Goal: Contribute content: Contribute content

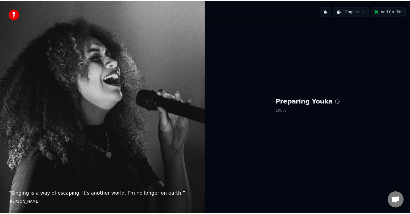
scroll to position [296, 0]
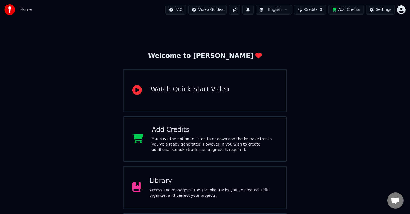
click at [204, 189] on div "Access and manage all the karaoke tracks you’ve created. Edit, organize, and pe…" at bounding box center [213, 193] width 129 height 11
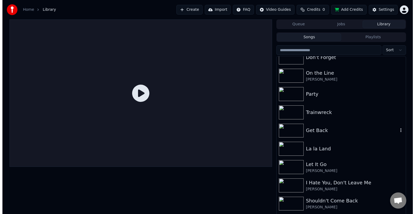
scroll to position [6015, 0]
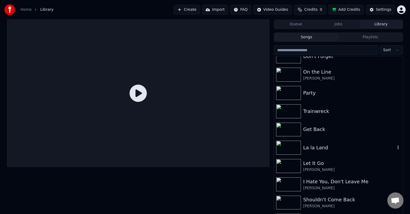
click at [339, 150] on div "La la Land" at bounding box center [349, 148] width 92 height 8
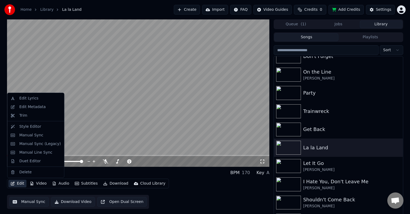
click at [13, 185] on icon "button" at bounding box center [13, 184] width 4 height 4
click at [31, 108] on div "Edit Metadata" at bounding box center [32, 107] width 26 height 5
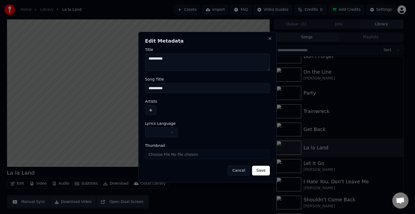
click at [153, 110] on button "button" at bounding box center [150, 111] width 11 height 10
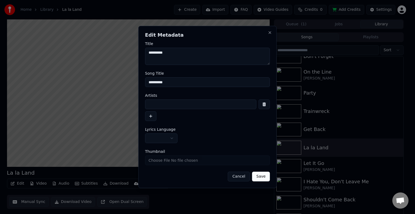
click at [160, 109] on input at bounding box center [200, 105] width 111 height 10
type input "**********"
click at [163, 137] on button "button" at bounding box center [161, 139] width 32 height 10
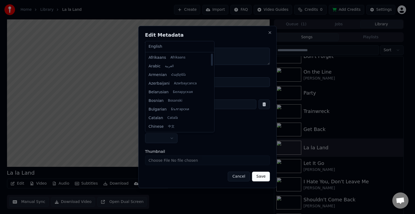
select select "**"
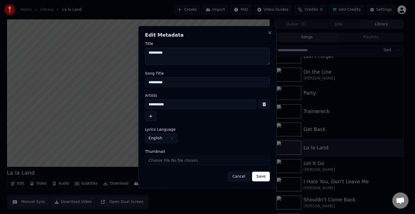
click at [263, 178] on button "Save" at bounding box center [261, 177] width 18 height 10
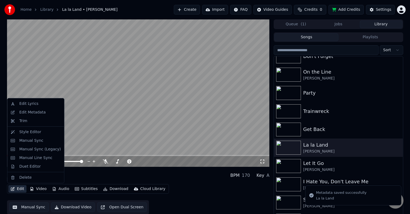
click at [18, 188] on button "Edit" at bounding box center [17, 190] width 18 height 8
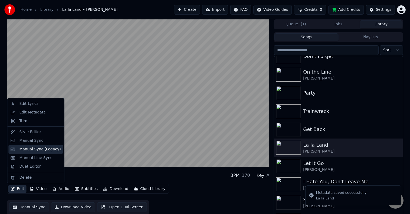
click at [27, 148] on div "Manual Sync (Legacy)" at bounding box center [40, 149] width 42 height 5
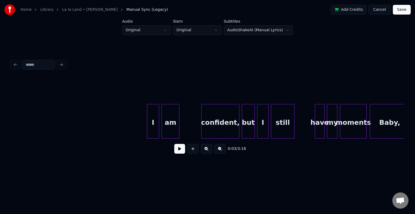
click at [181, 151] on button at bounding box center [179, 149] width 11 height 10
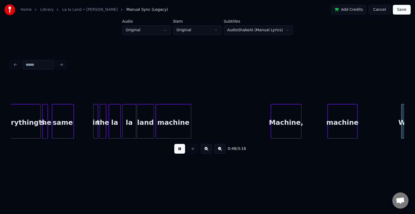
scroll to position [0, 1968]
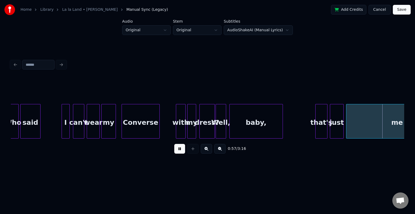
click at [181, 151] on button at bounding box center [179, 149] width 11 height 10
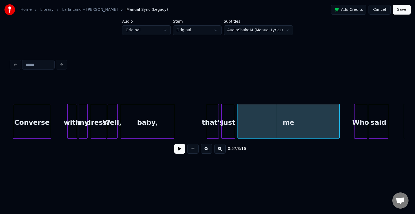
scroll to position [0, 2087]
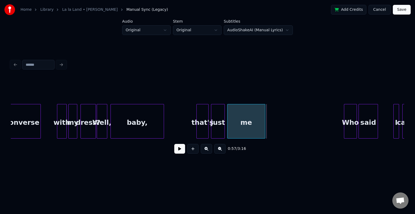
click at [263, 124] on div at bounding box center [264, 122] width 2 height 34
click at [179, 151] on button at bounding box center [179, 149] width 11 height 10
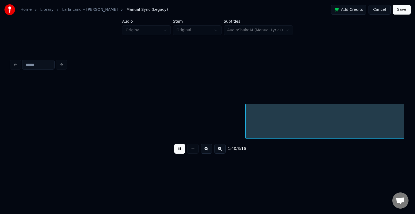
scroll to position [0, 4055]
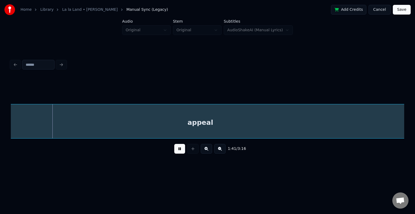
click at [253, 167] on div "1:41 / 3:16" at bounding box center [208, 108] width 398 height 129
click at [176, 151] on button at bounding box center [179, 149] width 11 height 10
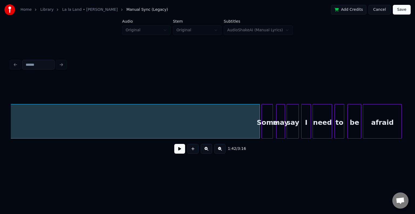
scroll to position [0, 4326]
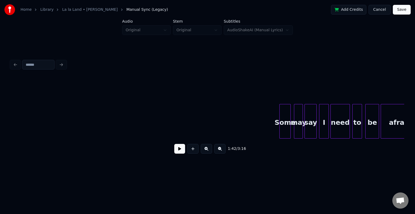
click at [6, 111] on div "Home Library [GEOGRAPHIC_DATA] • [PERSON_NAME] Manual Sync (Legacy) Add Credits…" at bounding box center [207, 86] width 415 height 172
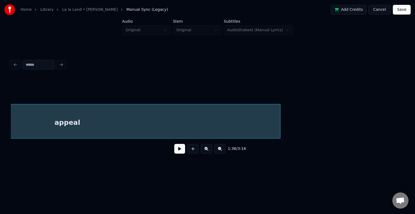
scroll to position [0, 4044]
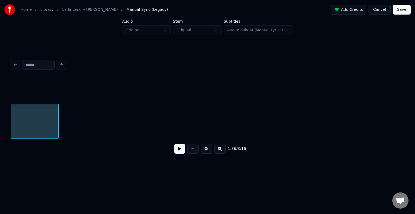
click at [58, 120] on div at bounding box center [58, 122] width 2 height 34
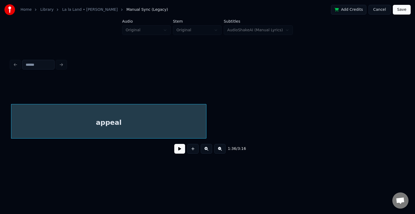
click at [177, 148] on button at bounding box center [179, 149] width 11 height 10
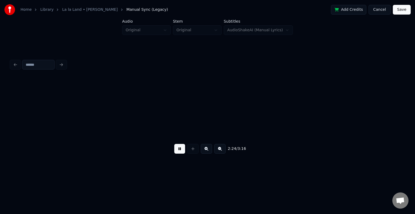
scroll to position [0, 5864]
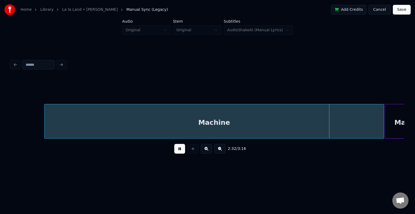
click at [178, 152] on button at bounding box center [179, 149] width 11 height 10
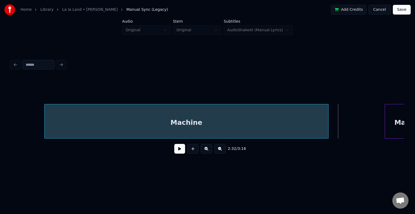
click at [327, 122] on div at bounding box center [328, 122] width 2 height 34
click at [281, 132] on div "Machine" at bounding box center [186, 123] width 283 height 37
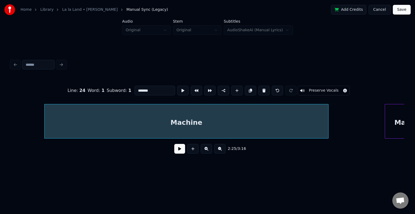
click at [281, 132] on div "Machine" at bounding box center [186, 123] width 283 height 37
click at [173, 152] on div "2:25 / 3:16" at bounding box center [207, 149] width 385 height 12
click at [181, 150] on button at bounding box center [179, 149] width 11 height 10
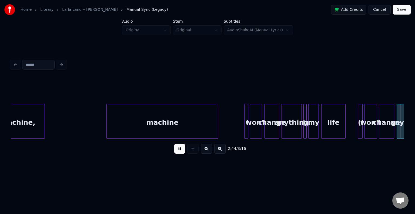
scroll to position [0, 6651]
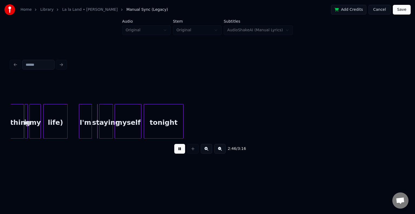
click at [181, 150] on button at bounding box center [179, 149] width 11 height 10
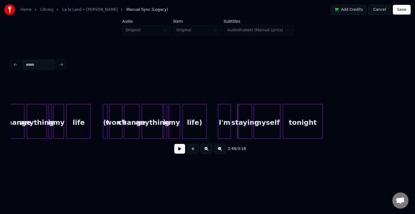
scroll to position [0, 6534]
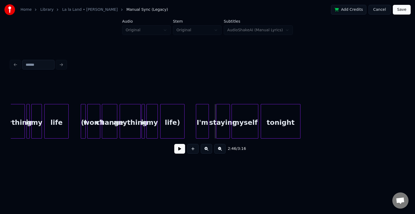
click at [169, 123] on div "life)" at bounding box center [172, 123] width 24 height 37
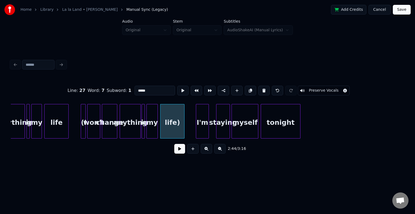
click at [308, 89] on button "Preserve Vocals" at bounding box center [324, 91] width 52 height 10
click at [152, 127] on div "my" at bounding box center [152, 123] width 11 height 37
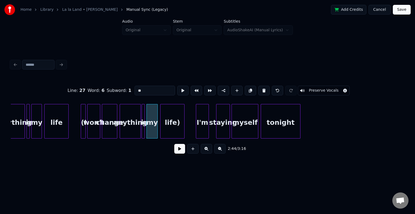
click at [303, 90] on button "Preserve Vocals" at bounding box center [324, 91] width 52 height 10
click at [144, 130] on div at bounding box center [144, 122] width 2 height 34
click at [307, 90] on button "Preserve Vocals" at bounding box center [324, 91] width 52 height 10
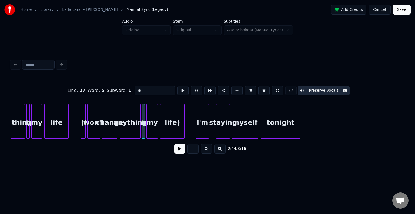
click at [129, 133] on div "anything" at bounding box center [130, 123] width 21 height 37
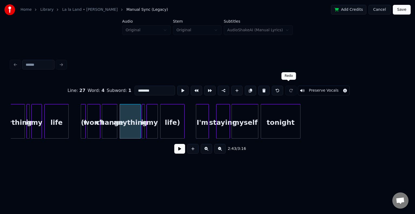
click at [309, 90] on button "Preserve Vocals" at bounding box center [324, 91] width 52 height 10
click at [108, 126] on div "change" at bounding box center [109, 123] width 15 height 37
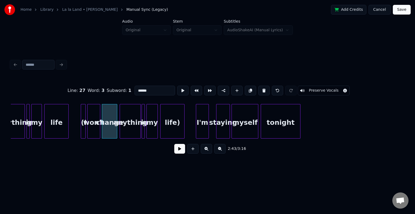
click at [304, 86] on button "Preserve Vocals" at bounding box center [324, 91] width 52 height 10
click at [91, 122] on div "won't" at bounding box center [94, 123] width 12 height 37
click at [316, 87] on button "Preserve Vocals" at bounding box center [324, 91] width 52 height 10
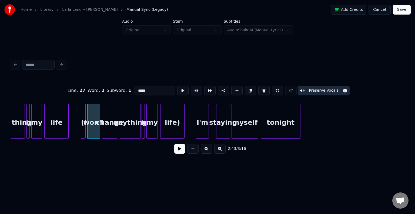
click at [83, 126] on div "(I" at bounding box center [83, 123] width 5 height 37
type input "**"
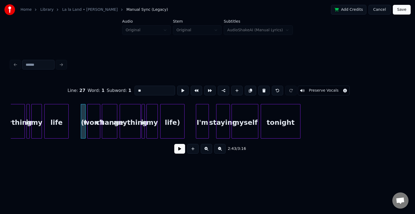
click at [312, 86] on button "Preserve Vocals" at bounding box center [324, 91] width 52 height 10
click at [177, 155] on div "2:43 / 3:16" at bounding box center [207, 149] width 385 height 12
click at [176, 154] on button at bounding box center [179, 149] width 11 height 10
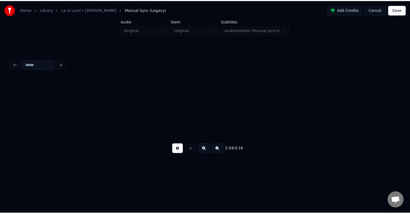
scroll to position [0, 7091]
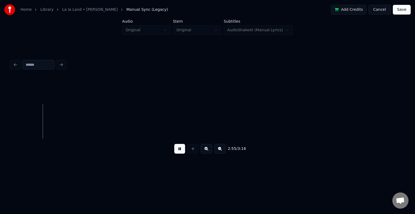
click at [402, 12] on button "Save" at bounding box center [402, 10] width 18 height 10
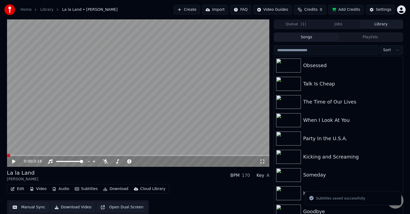
click at [116, 189] on button "Download" at bounding box center [116, 190] width 30 height 8
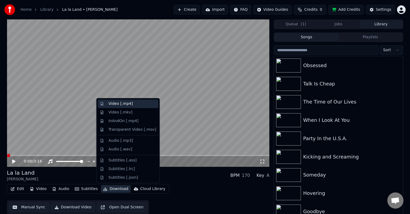
click at [123, 105] on div "Video [.mp4]" at bounding box center [121, 103] width 24 height 5
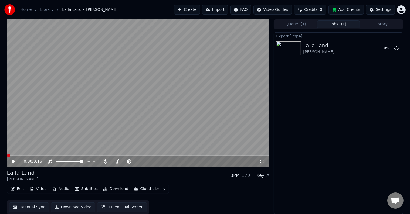
click at [382, 26] on button "Library" at bounding box center [381, 25] width 43 height 8
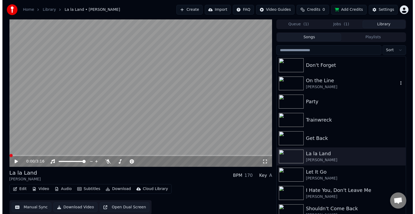
scroll to position [6006, 0]
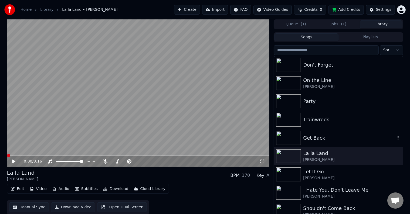
click at [321, 133] on div "Get Back" at bounding box center [338, 138] width 129 height 18
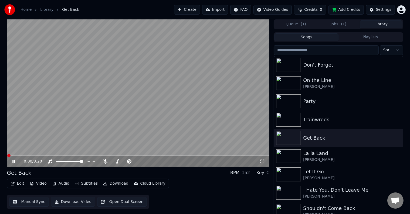
click at [15, 183] on button "Edit" at bounding box center [17, 184] width 18 height 8
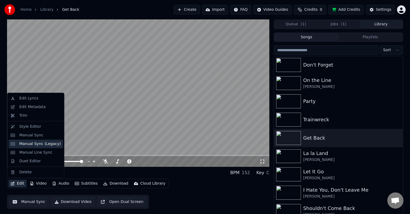
click at [23, 144] on div "Manual Sync (Legacy)" at bounding box center [40, 144] width 42 height 5
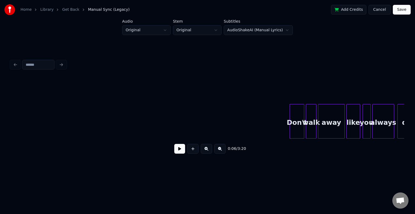
click at [180, 153] on button at bounding box center [179, 149] width 11 height 10
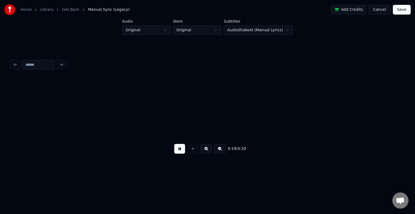
scroll to position [0, 788]
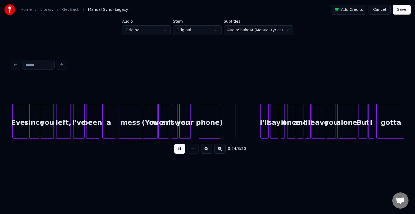
click at [210, 121] on div "phone)" at bounding box center [209, 123] width 21 height 37
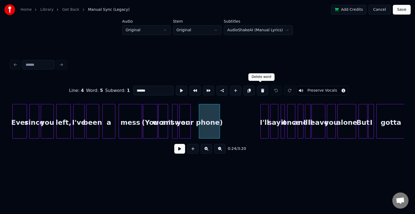
click at [259, 88] on button at bounding box center [262, 91] width 11 height 10
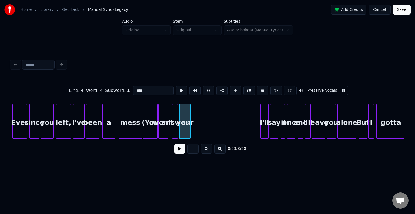
click at [259, 88] on button at bounding box center [262, 91] width 11 height 10
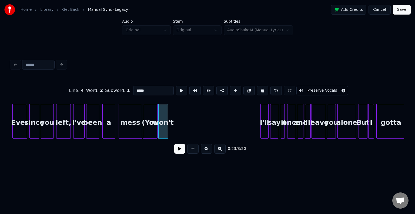
click at [259, 88] on button at bounding box center [262, 91] width 11 height 10
type input "****"
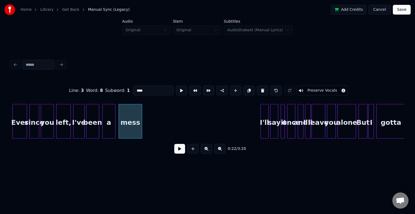
click at [179, 154] on button at bounding box center [179, 149] width 11 height 10
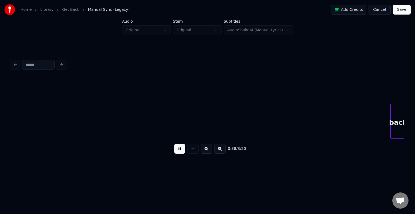
scroll to position [0, 1575]
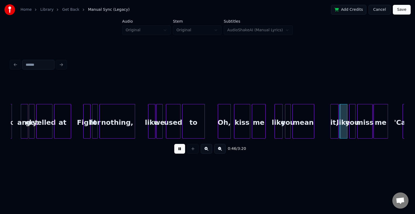
click at [179, 154] on button at bounding box center [179, 149] width 11 height 10
click at [318, 123] on div "it," at bounding box center [319, 123] width 8 height 37
click at [173, 153] on div "0:45 / 3:20" at bounding box center [207, 149] width 385 height 12
click at [178, 152] on button at bounding box center [179, 149] width 11 height 10
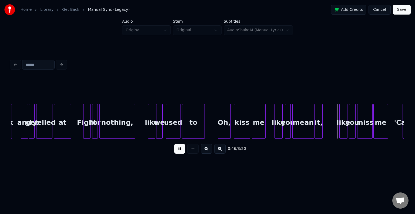
click at [178, 152] on button at bounding box center [179, 149] width 11 height 10
click at [333, 133] on div at bounding box center [333, 122] width 2 height 34
click at [183, 151] on button at bounding box center [179, 149] width 11 height 10
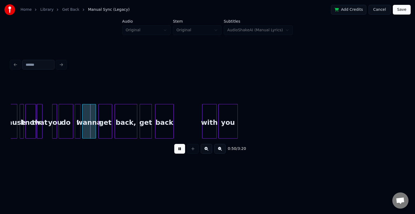
click at [183, 151] on button at bounding box center [179, 149] width 11 height 10
click at [45, 129] on div at bounding box center [45, 122] width 2 height 34
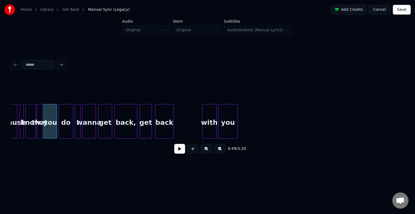
click at [178, 149] on button at bounding box center [179, 149] width 11 height 10
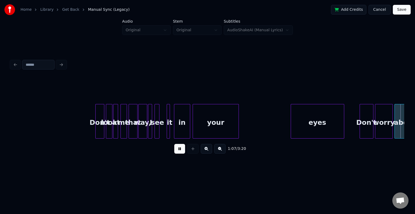
scroll to position [0, 2755]
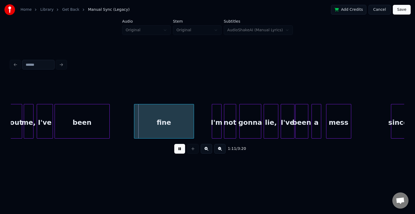
click at [178, 149] on button at bounding box center [179, 149] width 11 height 10
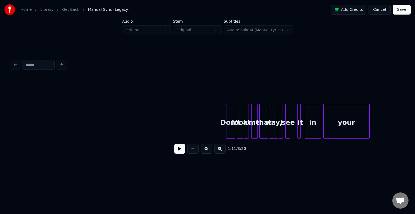
scroll to position [0, 2222]
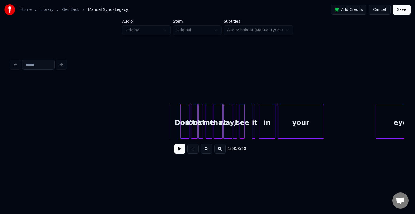
scroll to position [0, 2277]
click at [184, 153] on button at bounding box center [179, 149] width 11 height 10
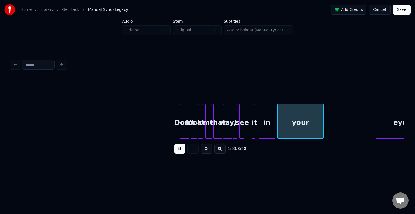
click at [184, 153] on button at bounding box center [179, 149] width 11 height 10
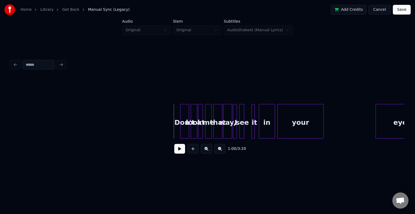
click at [178, 146] on div "1:00 / 3:20" at bounding box center [207, 149] width 385 height 12
click at [175, 150] on button at bounding box center [179, 149] width 11 height 10
click at [246, 128] on div at bounding box center [247, 122] width 2 height 34
click at [177, 153] on button at bounding box center [179, 149] width 11 height 10
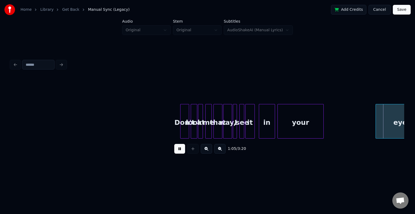
click at [177, 153] on button at bounding box center [179, 149] width 11 height 10
click at [354, 126] on div at bounding box center [355, 122] width 2 height 34
click at [181, 149] on button at bounding box center [179, 149] width 11 height 10
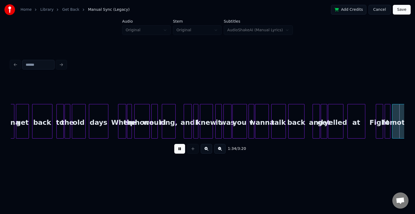
scroll to position [0, 3851]
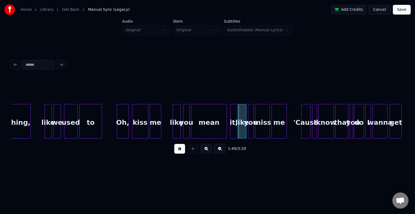
click at [181, 149] on button at bounding box center [179, 149] width 11 height 10
click at [211, 126] on div at bounding box center [212, 122] width 2 height 34
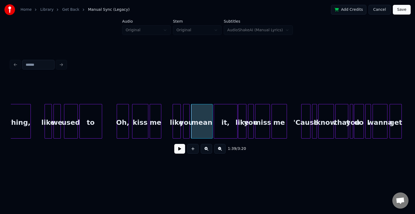
click at [214, 130] on div at bounding box center [215, 122] width 2 height 34
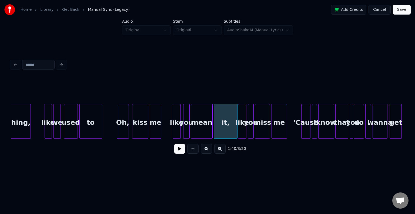
click at [164, 132] on div "nothing, like we used to Oh, kiss me like you mean it, like you miss me 'Cause …" at bounding box center [216, 121] width 8114 height 35
click at [176, 152] on button at bounding box center [179, 149] width 11 height 10
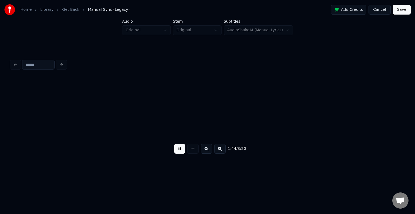
scroll to position [0, 4245]
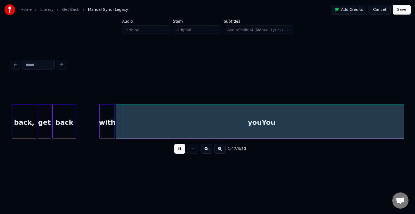
click at [176, 152] on button at bounding box center [179, 149] width 11 height 10
click at [22, 129] on div at bounding box center [22, 122] width 2 height 34
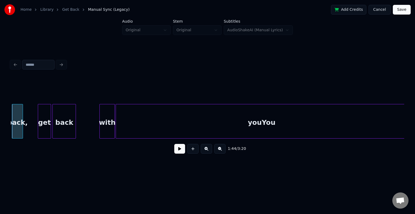
click at [178, 151] on button at bounding box center [179, 149] width 11 height 10
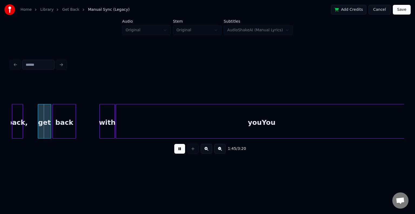
click at [178, 151] on button at bounding box center [179, 149] width 11 height 10
click at [28, 132] on div at bounding box center [28, 122] width 2 height 34
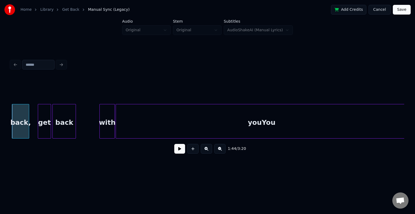
click at [179, 154] on button at bounding box center [179, 149] width 11 height 10
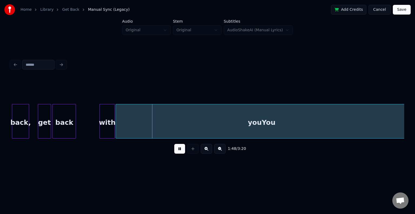
click at [179, 154] on button at bounding box center [179, 149] width 11 height 10
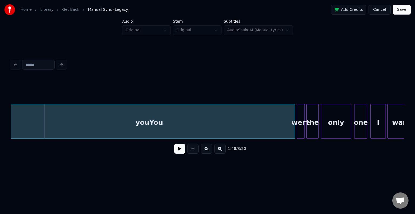
scroll to position [0, 4362]
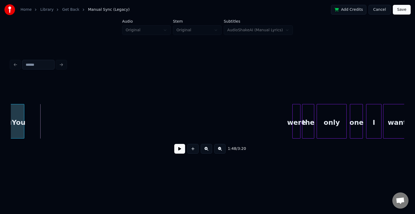
click at [23, 112] on div at bounding box center [23, 122] width 2 height 34
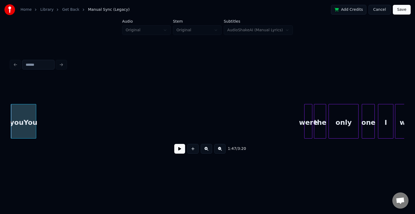
click at [26, 122] on div "youYou" at bounding box center [23, 123] width 25 height 37
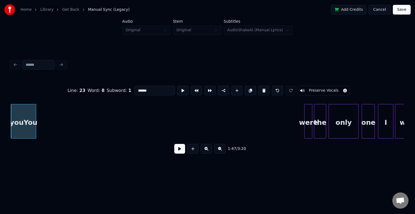
click at [150, 89] on input "******" at bounding box center [155, 91] width 41 height 10
type input "***"
click at [178, 152] on button at bounding box center [179, 149] width 11 height 10
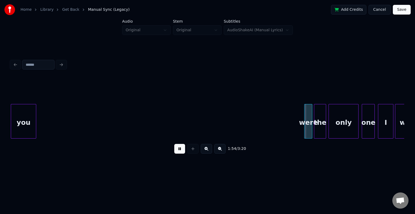
click at [176, 148] on button at bounding box center [179, 149] width 11 height 10
click at [192, 150] on button at bounding box center [192, 149] width 11 height 10
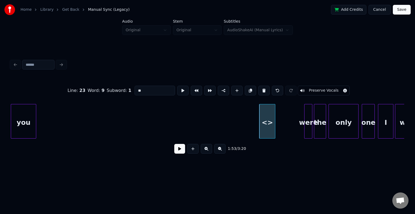
drag, startPoint x: 150, startPoint y: 89, endPoint x: 137, endPoint y: 88, distance: 12.7
click at [137, 88] on input "**" at bounding box center [155, 91] width 41 height 10
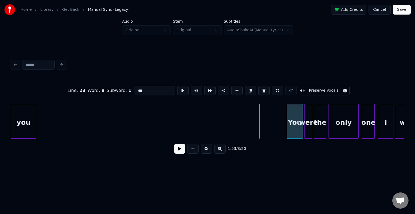
click at [293, 126] on div "You" at bounding box center [295, 123] width 16 height 37
type input "***"
click at [177, 149] on button at bounding box center [179, 149] width 11 height 10
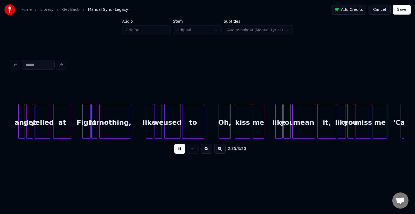
scroll to position [0, 6318]
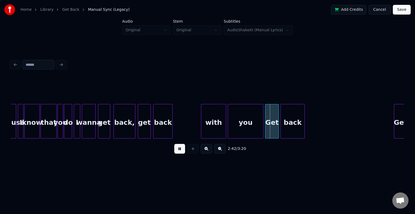
click at [177, 149] on button at bounding box center [179, 149] width 11 height 10
click at [212, 120] on div "with" at bounding box center [213, 123] width 25 height 37
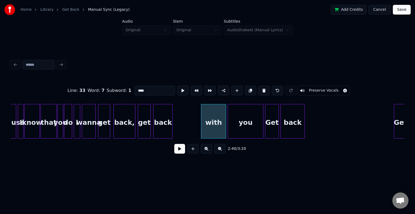
click at [176, 151] on button at bounding box center [179, 149] width 11 height 10
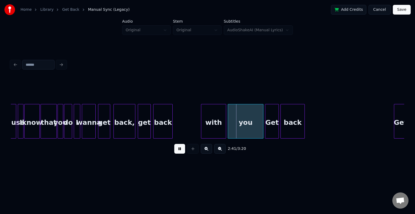
click at [176, 151] on button at bounding box center [179, 149] width 11 height 10
click at [211, 129] on div at bounding box center [211, 122] width 2 height 34
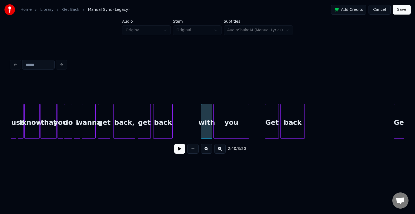
click at [223, 128] on div "you" at bounding box center [231, 123] width 35 height 37
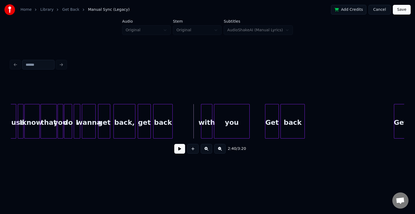
click at [177, 152] on button at bounding box center [179, 149] width 11 height 10
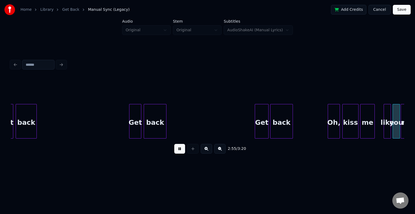
scroll to position [0, 7106]
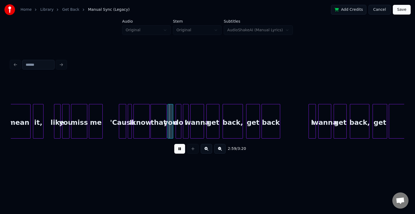
click at [177, 151] on button at bounding box center [179, 149] width 11 height 10
click at [157, 130] on div at bounding box center [158, 122] width 2 height 34
click at [163, 132] on div "you" at bounding box center [162, 123] width 5 height 37
click at [167, 135] on div at bounding box center [168, 122] width 2 height 34
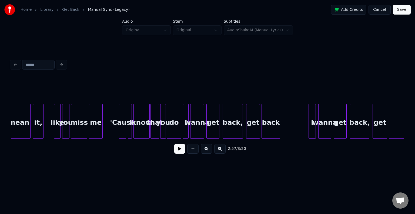
click at [176, 153] on button at bounding box center [179, 149] width 11 height 10
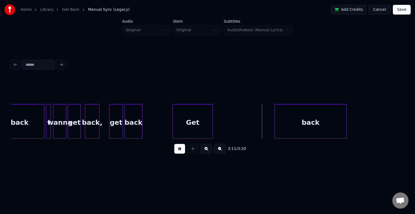
click at [176, 153] on button at bounding box center [179, 149] width 11 height 10
click at [215, 124] on div at bounding box center [216, 122] width 2 height 34
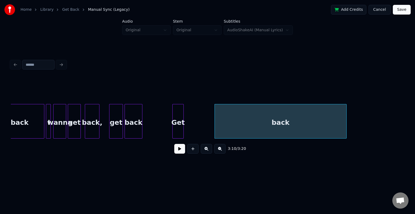
click at [183, 131] on div at bounding box center [183, 122] width 2 height 34
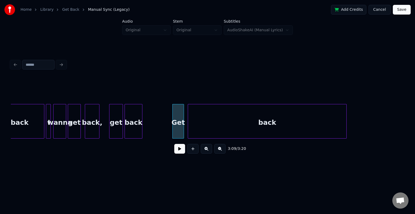
click at [189, 127] on div at bounding box center [189, 122] width 2 height 34
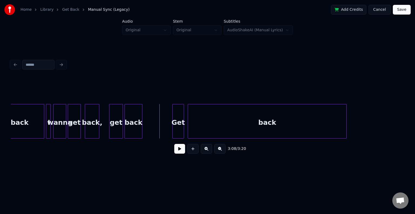
click at [179, 152] on button at bounding box center [179, 149] width 11 height 10
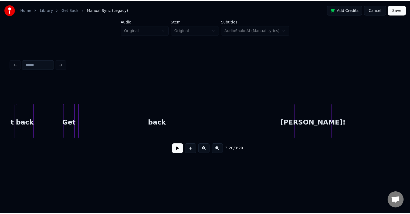
scroll to position [0, 7591]
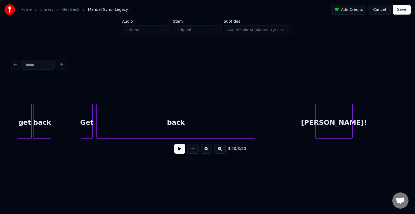
click at [177, 150] on button at bounding box center [179, 149] width 11 height 10
click at [399, 7] on button "Save" at bounding box center [402, 10] width 18 height 10
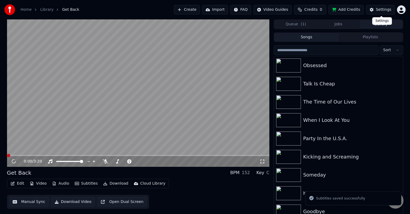
click at [107, 182] on button "Download" at bounding box center [116, 184] width 30 height 8
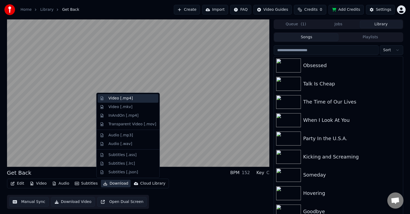
click at [116, 98] on div "Video [.mp4]" at bounding box center [121, 98] width 24 height 5
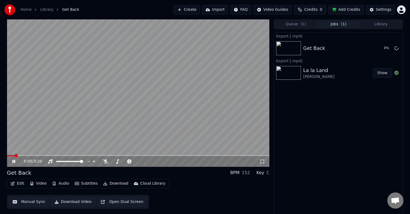
click at [14, 162] on icon at bounding box center [13, 161] width 3 height 3
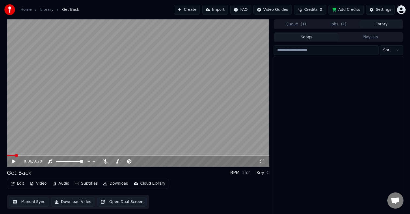
click at [379, 24] on button "Library" at bounding box center [381, 25] width 43 height 8
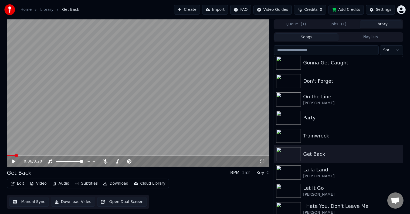
scroll to position [6034, 0]
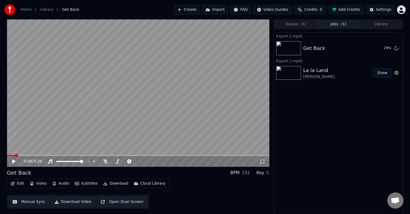
click at [342, 26] on span "( 1 )" at bounding box center [343, 24] width 5 height 5
click at [396, 48] on icon at bounding box center [397, 48] width 4 height 4
click at [372, 24] on button "Library" at bounding box center [381, 25] width 43 height 8
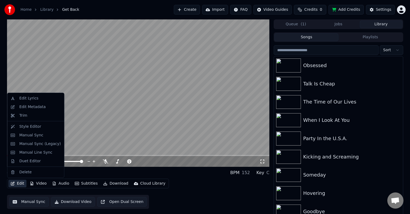
click at [18, 184] on button "Edit" at bounding box center [17, 184] width 18 height 8
click at [27, 106] on div "Edit Metadata" at bounding box center [32, 107] width 26 height 5
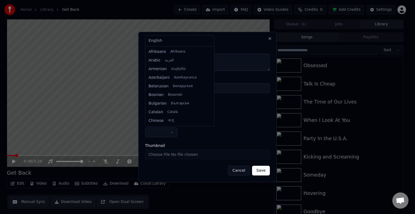
click at [174, 131] on body "Home Library Get Back Create Import FAQ Video Guides Credits 0 Add Credits Sett…" at bounding box center [205, 107] width 410 height 214
select select "**"
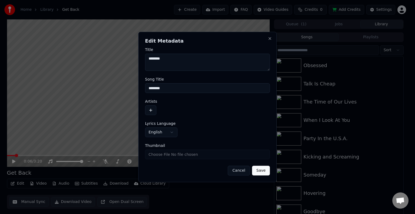
click at [150, 115] on form "**********" at bounding box center [207, 112] width 125 height 128
click at [149, 110] on button "button" at bounding box center [150, 111] width 11 height 10
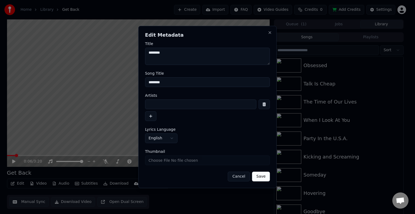
click at [164, 102] on input at bounding box center [200, 105] width 111 height 10
type input "**********"
click at [252, 172] on button "Save" at bounding box center [261, 177] width 18 height 10
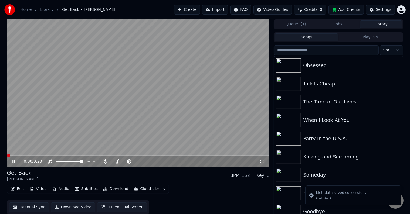
click at [110, 189] on button "Download" at bounding box center [116, 190] width 30 height 8
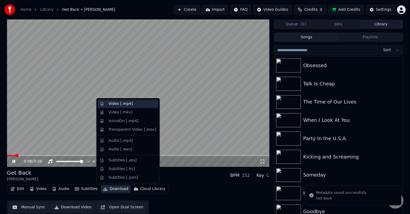
click at [115, 102] on div "Video [.mp4]" at bounding box center [121, 103] width 24 height 5
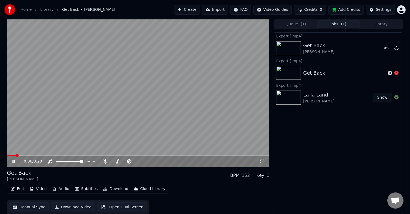
click at [14, 162] on icon at bounding box center [13, 161] width 3 height 3
click at [375, 25] on button "Library" at bounding box center [381, 25] width 43 height 8
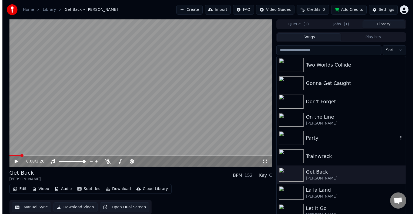
scroll to position [5970, 0]
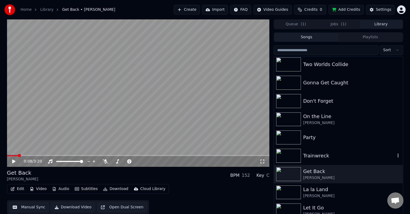
click at [326, 158] on div "Trainwreck" at bounding box center [349, 156] width 92 height 8
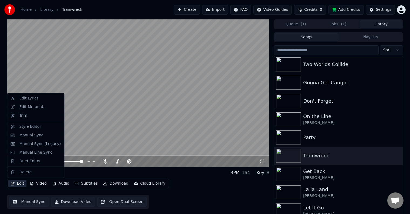
click at [14, 183] on icon "button" at bounding box center [13, 184] width 4 height 4
click at [30, 103] on div "Edit Metadata" at bounding box center [35, 107] width 55 height 9
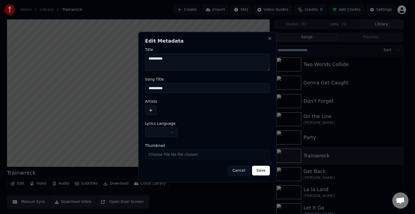
click at [161, 135] on body "Home Library Trainwreck Create Import FAQ Video Guides Credits 0 Add Credits Se…" at bounding box center [205, 107] width 410 height 214
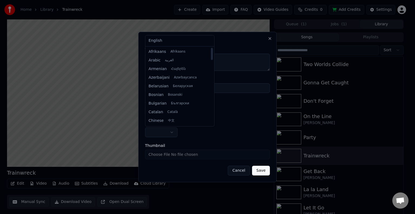
select select "**"
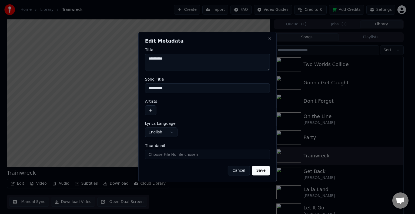
click at [150, 113] on button "button" at bounding box center [150, 111] width 11 height 10
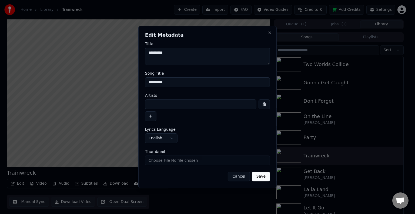
click at [159, 106] on input at bounding box center [200, 105] width 111 height 10
type input "**********"
click at [252, 172] on button "Save" at bounding box center [261, 177] width 18 height 10
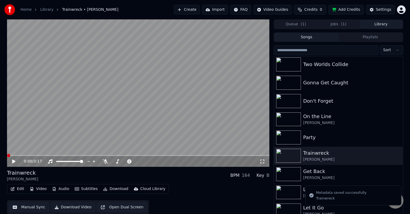
click at [21, 189] on button "Edit" at bounding box center [17, 190] width 18 height 8
click at [15, 193] on button "Edit" at bounding box center [17, 190] width 18 height 8
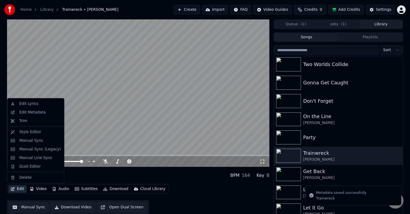
click at [15, 191] on button "Edit" at bounding box center [17, 190] width 18 height 8
click at [29, 148] on div "Manual Sync (Legacy)" at bounding box center [40, 149] width 42 height 5
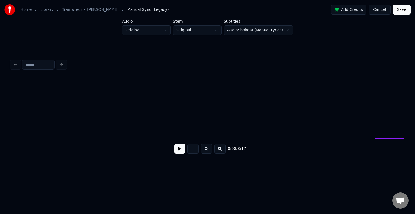
click at [180, 154] on button at bounding box center [179, 149] width 11 height 10
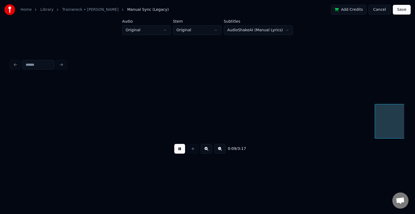
scroll to position [0, 394]
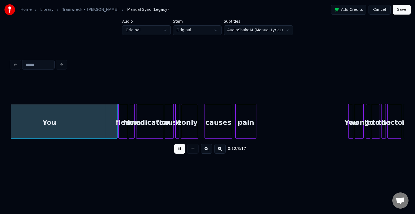
click at [180, 154] on button at bounding box center [179, 149] width 11 height 10
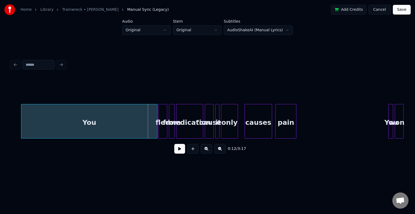
scroll to position [0, 350]
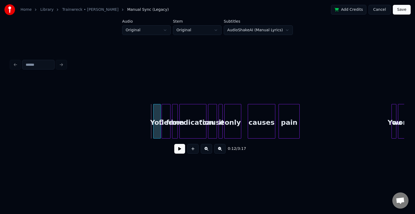
click at [153, 117] on div at bounding box center [154, 122] width 2 height 34
click at [179, 152] on button at bounding box center [179, 149] width 11 height 10
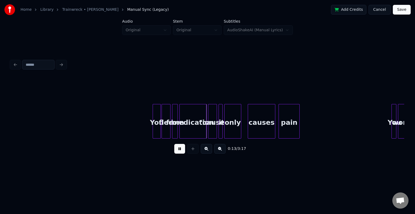
click at [179, 152] on button at bounding box center [179, 149] width 11 height 10
click at [151, 130] on div at bounding box center [152, 122] width 2 height 34
click at [183, 152] on button at bounding box center [179, 149] width 11 height 10
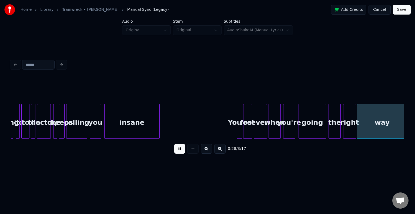
scroll to position [0, 1137]
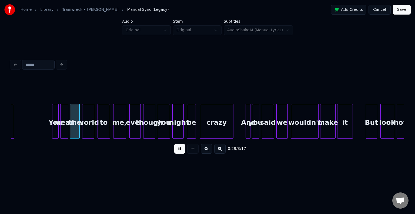
click at [176, 151] on button at bounding box center [179, 149] width 11 height 10
click at [185, 149] on div "0:30 / 3:17" at bounding box center [207, 149] width 385 height 12
click at [181, 153] on button at bounding box center [179, 149] width 11 height 10
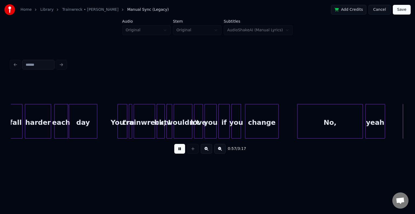
scroll to position [0, 2318]
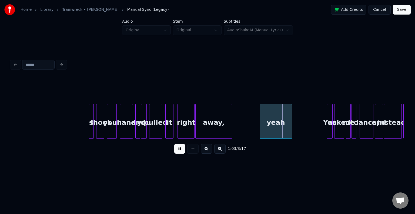
click at [181, 153] on button at bounding box center [179, 149] width 11 height 10
click at [248, 130] on div at bounding box center [249, 122] width 2 height 34
click at [179, 152] on button at bounding box center [179, 149] width 11 height 10
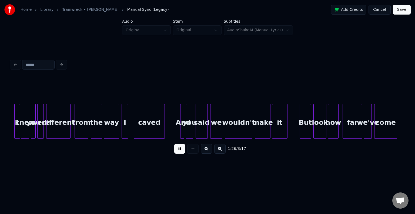
scroll to position [0, 3499]
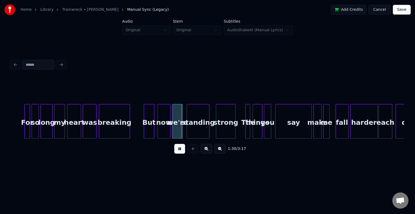
click at [179, 152] on button at bounding box center [179, 149] width 11 height 10
click at [152, 130] on div at bounding box center [153, 122] width 2 height 34
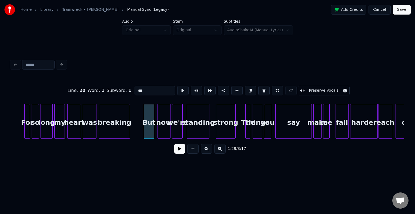
click at [178, 151] on button at bounding box center [179, 149] width 11 height 10
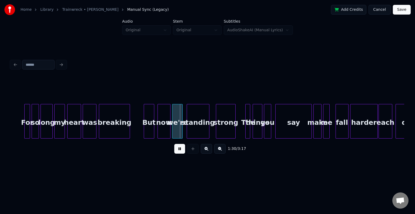
click at [178, 151] on button at bounding box center [179, 149] width 11 height 10
click at [135, 134] on div at bounding box center [135, 122] width 2 height 34
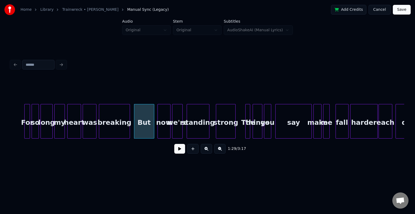
click at [175, 149] on button at bounding box center [179, 149] width 11 height 10
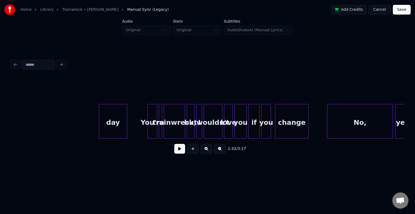
scroll to position [0, 2192]
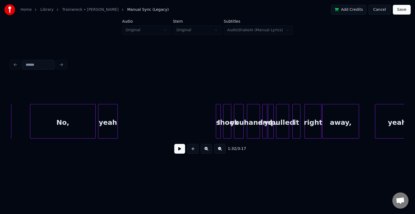
click at [176, 150] on button at bounding box center [179, 149] width 11 height 10
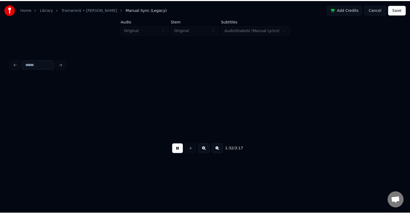
scroll to position [0, 3734]
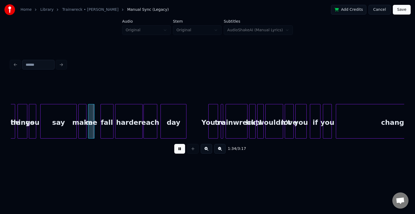
click at [176, 150] on button at bounding box center [179, 149] width 11 height 10
click at [54, 130] on div at bounding box center [54, 122] width 2 height 34
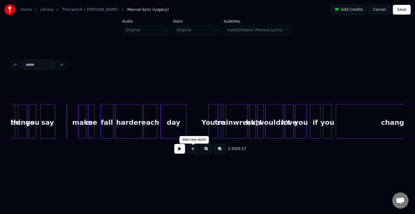
click at [194, 152] on button at bounding box center [192, 149] width 11 height 10
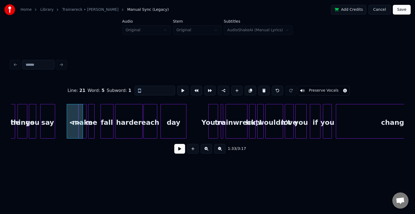
drag, startPoint x: 158, startPoint y: 93, endPoint x: 132, endPoint y: 91, distance: 26.1
click at [132, 91] on div "Line : 21 Word : 5 Subword : 1 ** Preserve Vocals" at bounding box center [207, 90] width 393 height 27
click at [146, 88] on input "**" at bounding box center [155, 91] width 41 height 10
type input "*"
click at [68, 128] on div "you" at bounding box center [69, 123] width 16 height 37
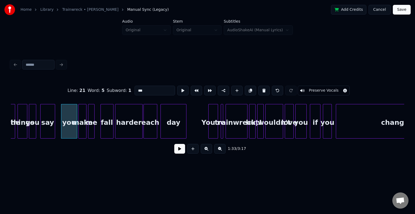
type input "***"
click at [179, 152] on button at bounding box center [179, 149] width 11 height 10
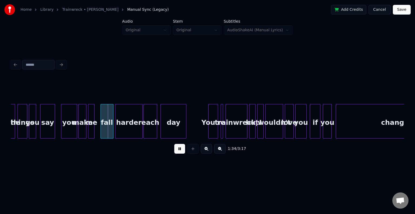
click at [179, 152] on button at bounding box center [179, 149] width 11 height 10
click at [68, 133] on div at bounding box center [69, 122] width 2 height 34
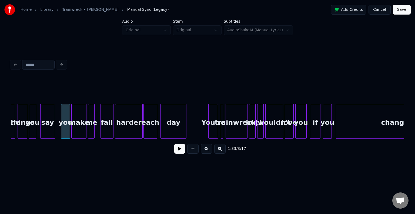
click at [72, 132] on div at bounding box center [73, 122] width 2 height 34
click at [67, 131] on div "you" at bounding box center [65, 123] width 9 height 37
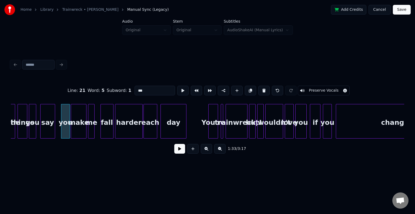
click at [174, 150] on button at bounding box center [179, 149] width 11 height 10
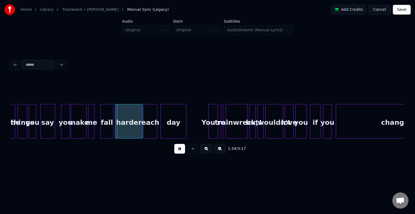
click at [174, 150] on button at bounding box center [179, 149] width 11 height 10
click at [75, 131] on div at bounding box center [76, 122] width 2 height 34
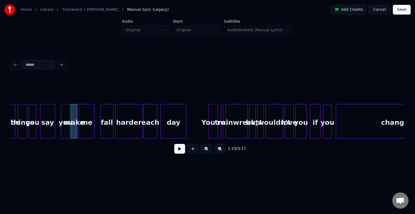
click at [79, 131] on div at bounding box center [80, 122] width 2 height 34
click at [67, 131] on div "you" at bounding box center [65, 123] width 9 height 37
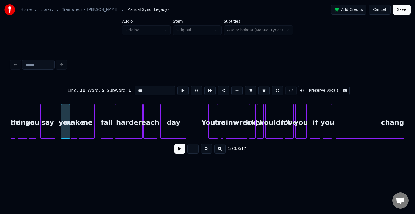
click at [179, 151] on button at bounding box center [179, 149] width 11 height 10
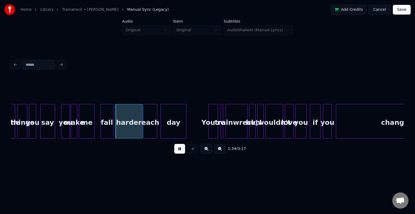
click at [179, 151] on button at bounding box center [179, 149] width 11 height 10
click at [85, 127] on div at bounding box center [86, 122] width 2 height 34
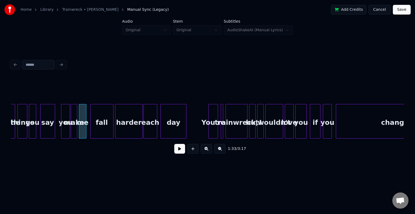
click at [91, 130] on div at bounding box center [91, 122] width 2 height 34
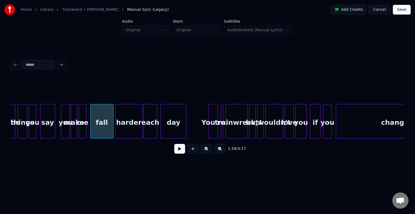
click at [67, 131] on div "you" at bounding box center [65, 123] width 9 height 37
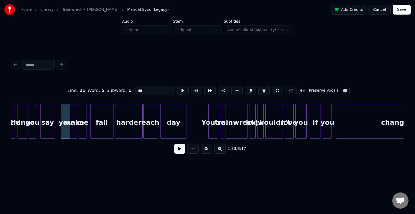
click at [180, 151] on button at bounding box center [179, 149] width 11 height 10
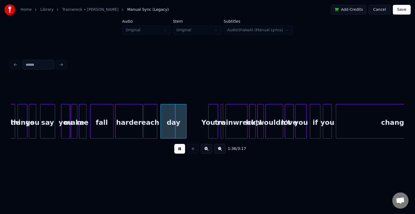
click at [179, 151] on button at bounding box center [179, 149] width 11 height 10
click at [105, 130] on div at bounding box center [104, 122] width 2 height 34
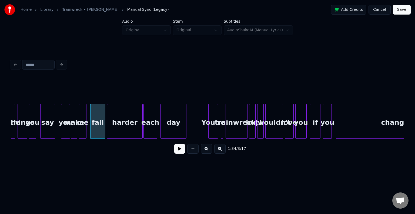
click at [107, 128] on div at bounding box center [108, 122] width 2 height 34
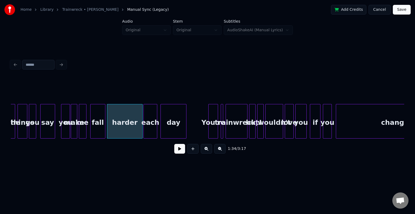
click at [101, 129] on div "fall" at bounding box center [97, 123] width 15 height 37
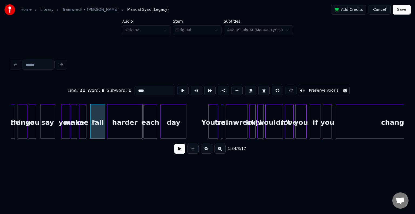
click at [184, 153] on button at bounding box center [179, 149] width 11 height 10
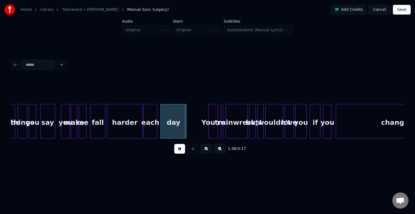
click at [175, 152] on button at bounding box center [179, 149] width 11 height 10
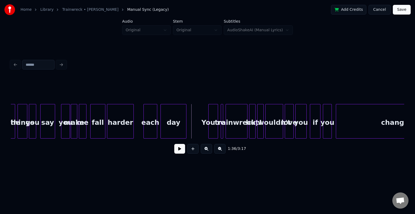
click at [133, 129] on div at bounding box center [133, 122] width 2 height 34
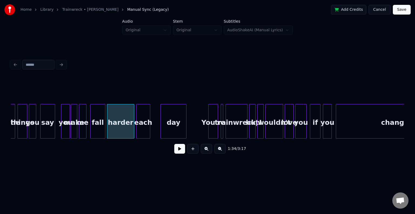
click at [141, 129] on div "each" at bounding box center [142, 123] width 13 height 37
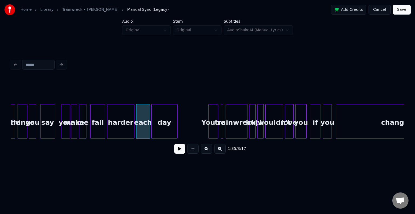
click at [158, 129] on div "day" at bounding box center [164, 123] width 25 height 37
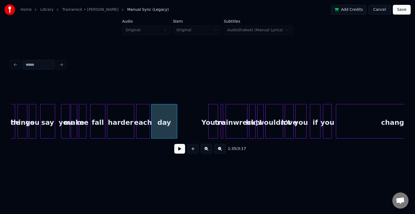
click at [118, 129] on div "harder" at bounding box center [120, 123] width 27 height 37
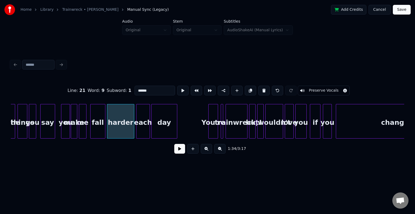
click at [176, 151] on button at bounding box center [179, 149] width 11 height 10
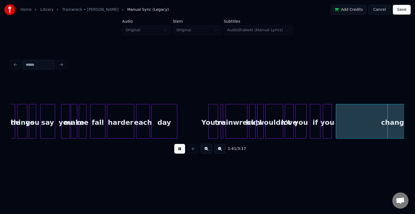
click at [212, 126] on div "You're" at bounding box center [213, 123] width 9 height 37
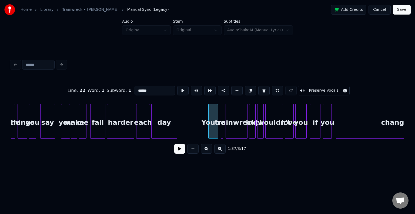
click at [382, 10] on button "Cancel" at bounding box center [379, 10] width 22 height 10
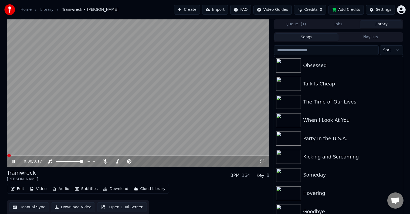
click at [14, 163] on icon at bounding box center [13, 161] width 3 height 3
